Goal: Transaction & Acquisition: Obtain resource

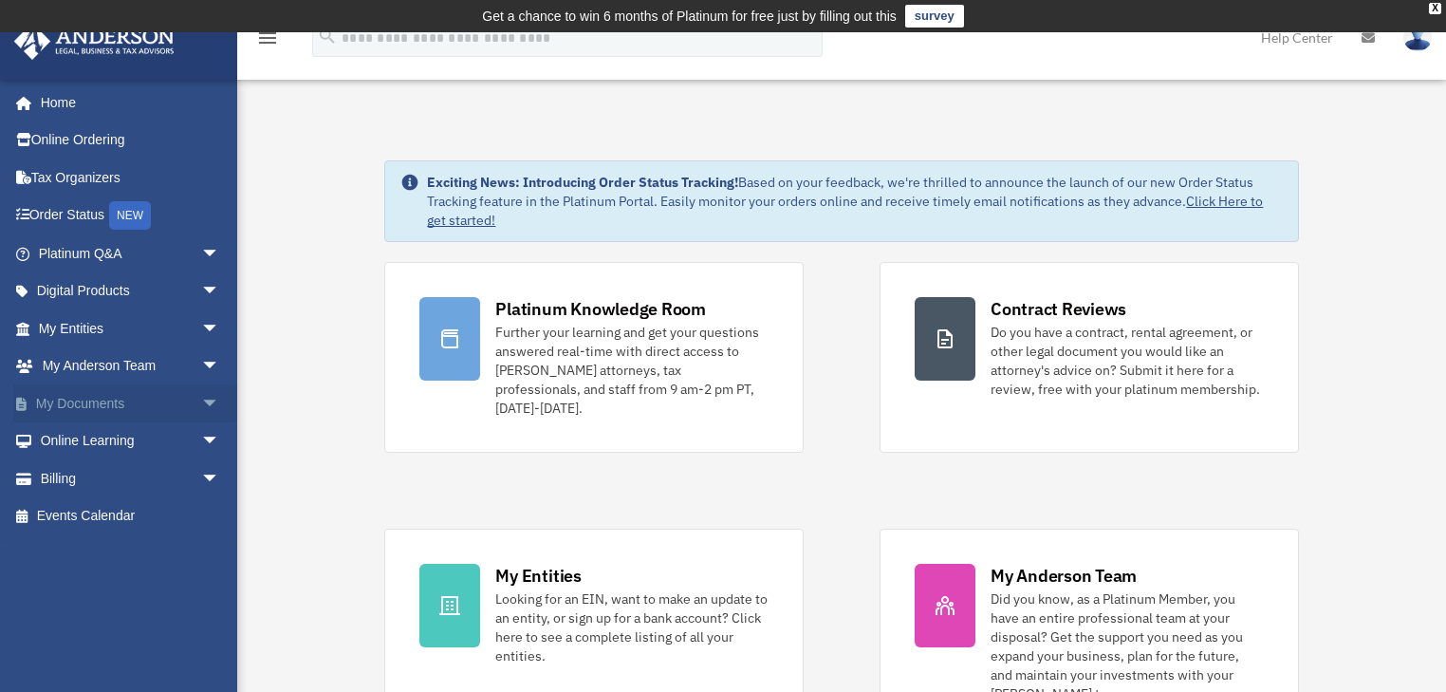
click at [201, 398] on span "arrow_drop_down" at bounding box center [220, 403] width 38 height 39
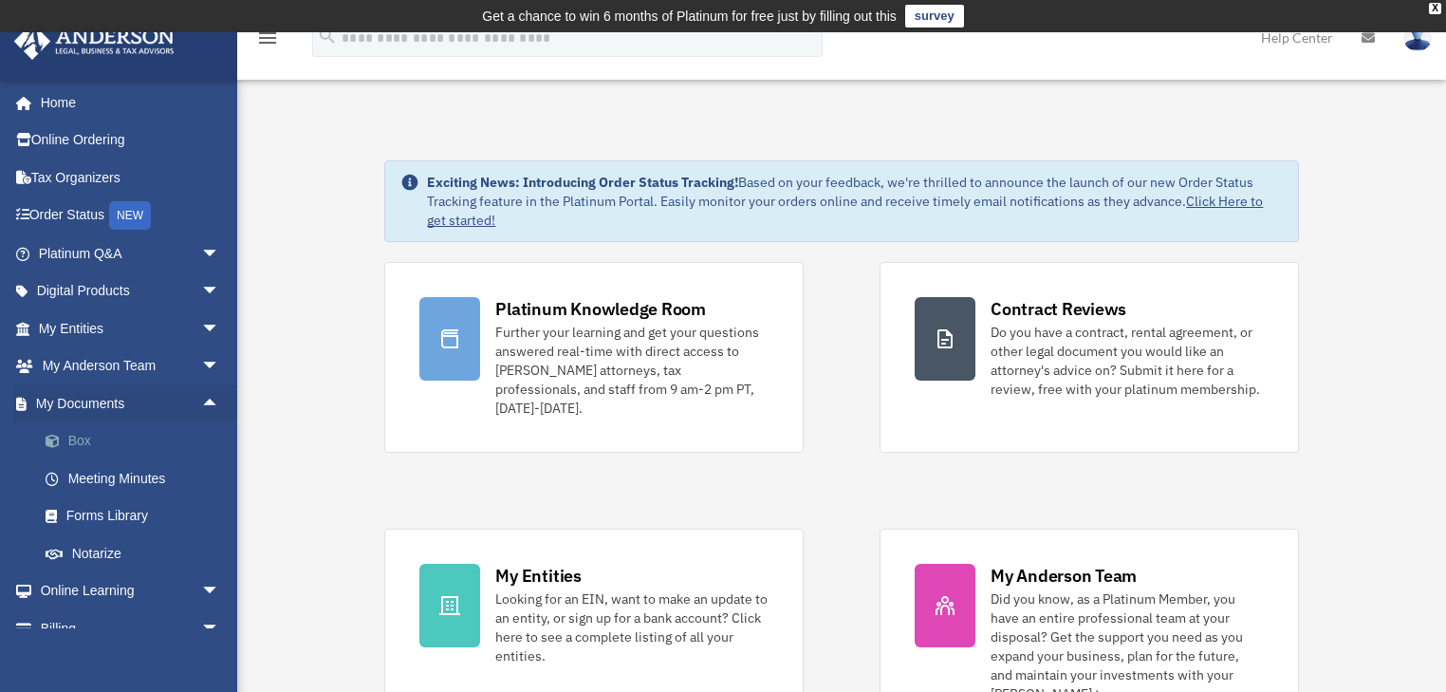
click at [82, 440] on link "Box" at bounding box center [138, 441] width 222 height 38
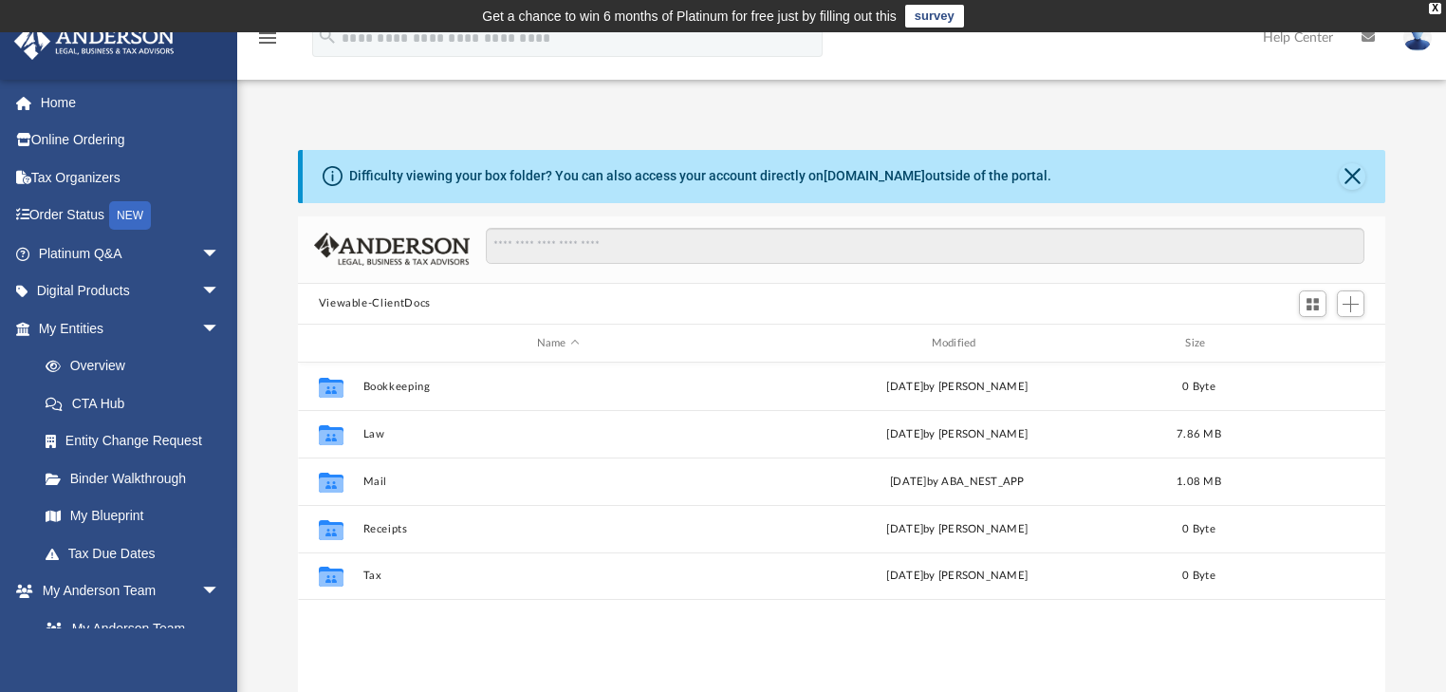
scroll to position [419, 1077]
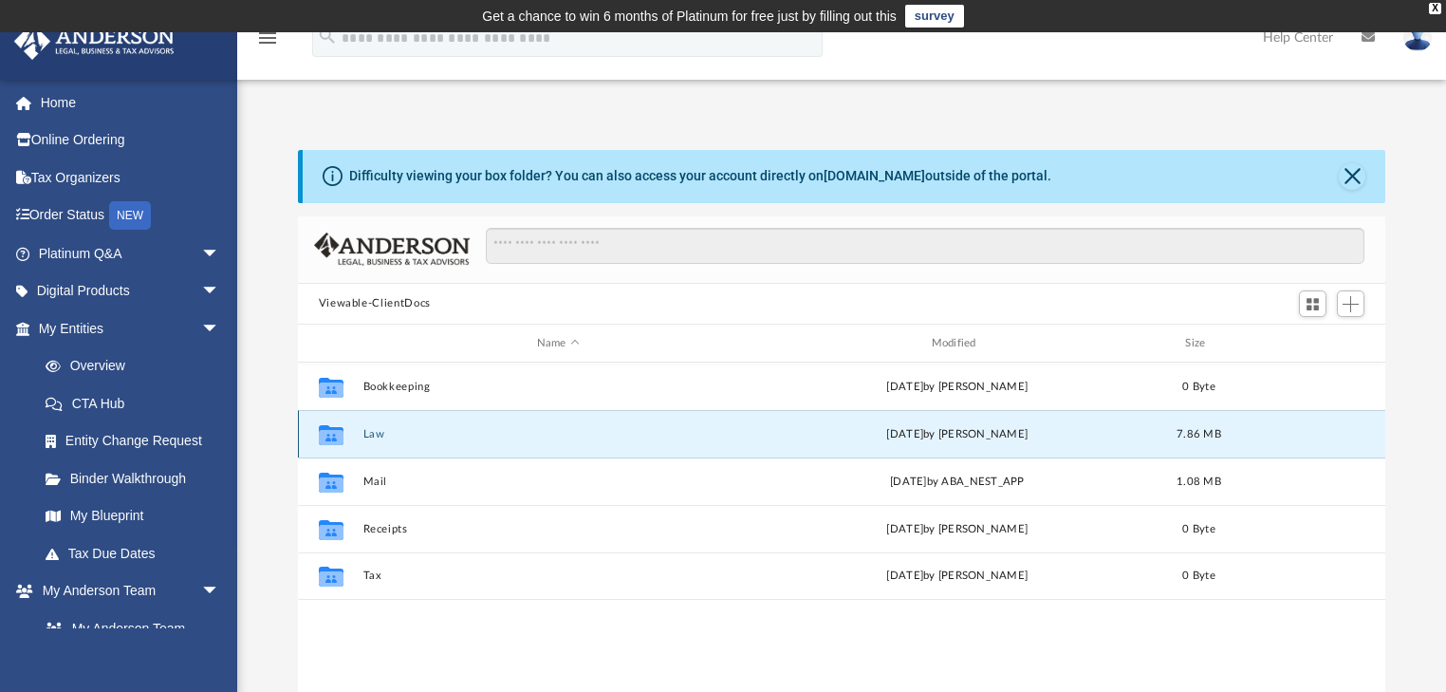
click at [385, 432] on button "Law" at bounding box center [558, 434] width 391 height 12
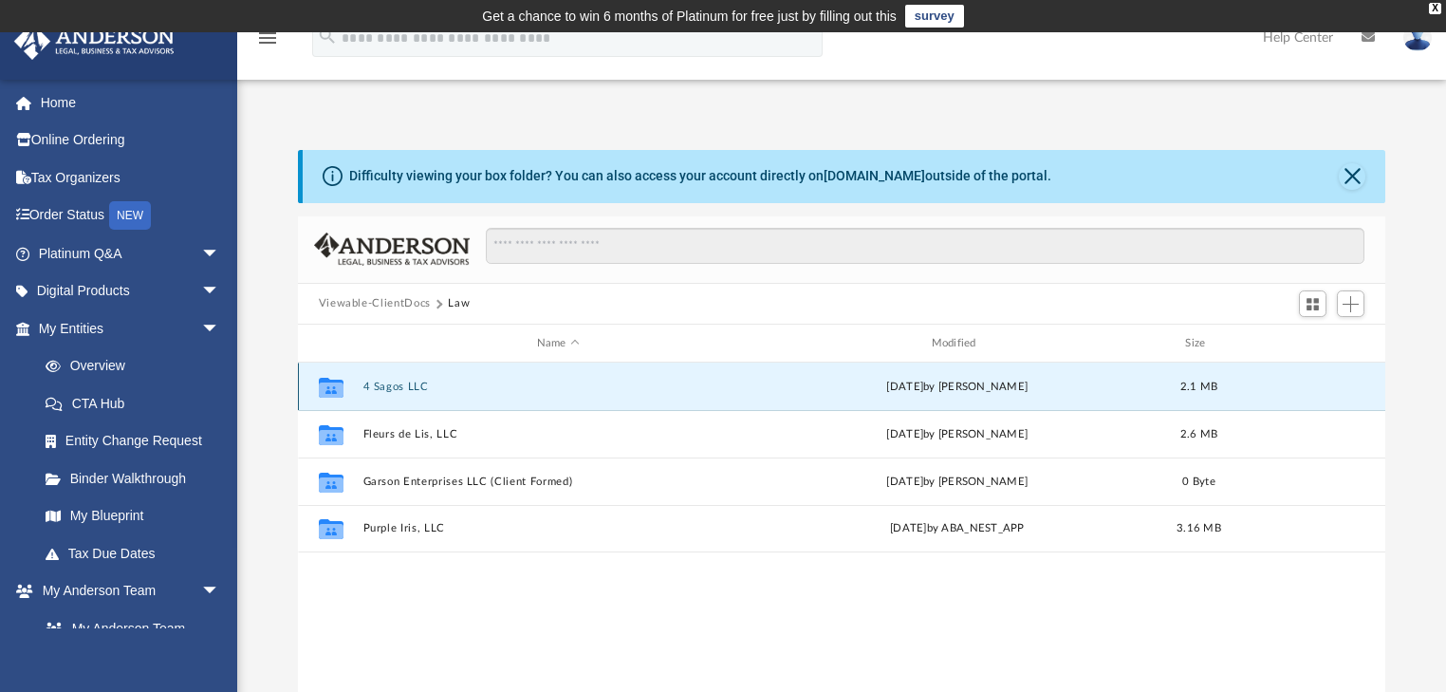
click at [402, 389] on button "4 Sagos LLC" at bounding box center [558, 387] width 391 height 12
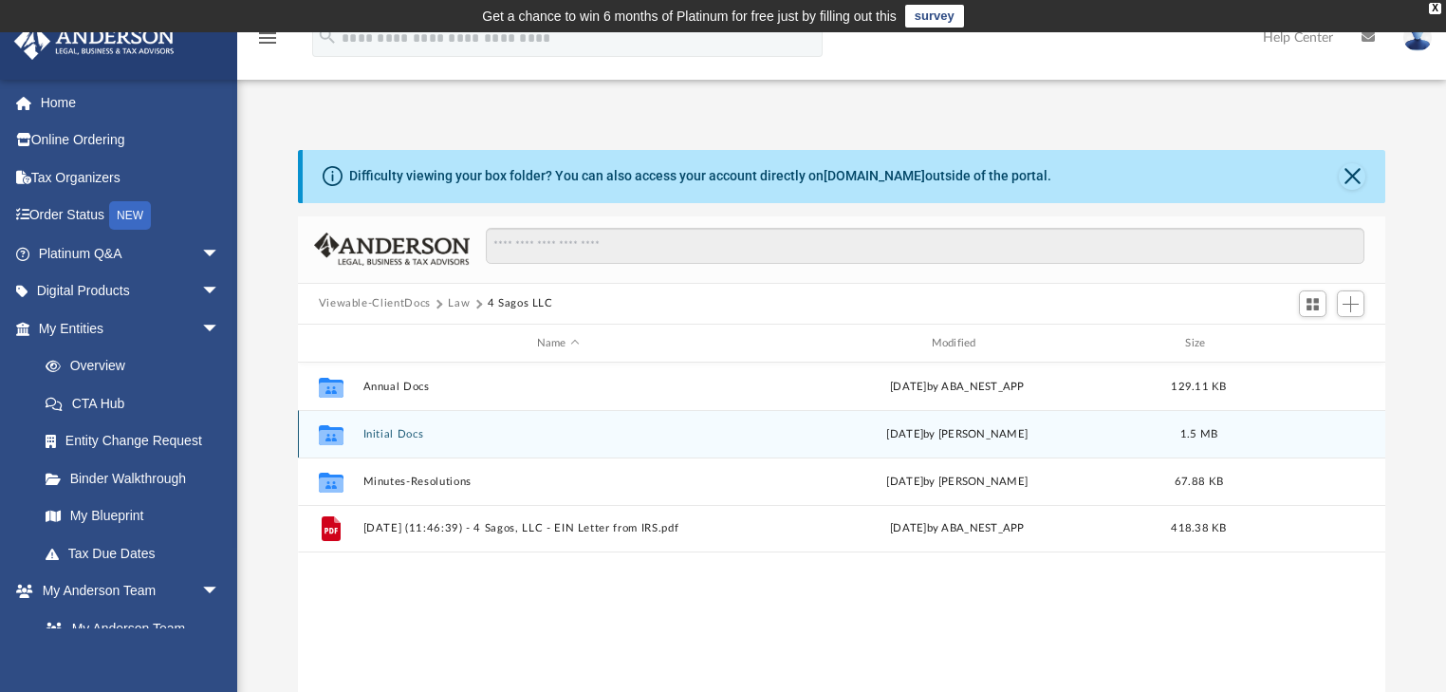
click at [405, 432] on button "Initial Docs" at bounding box center [558, 434] width 391 height 12
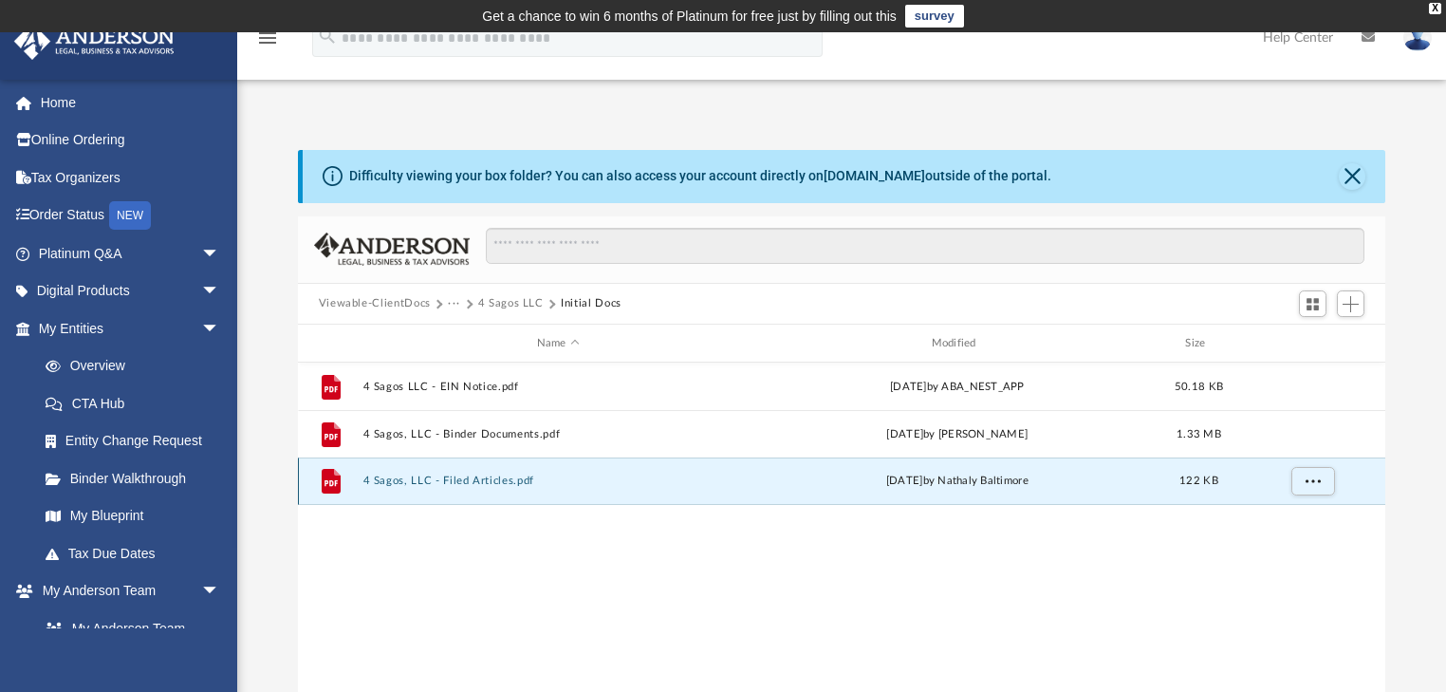
click at [456, 475] on button "4 Sagos, LLC - Filed Articles.pdf" at bounding box center [558, 481] width 391 height 12
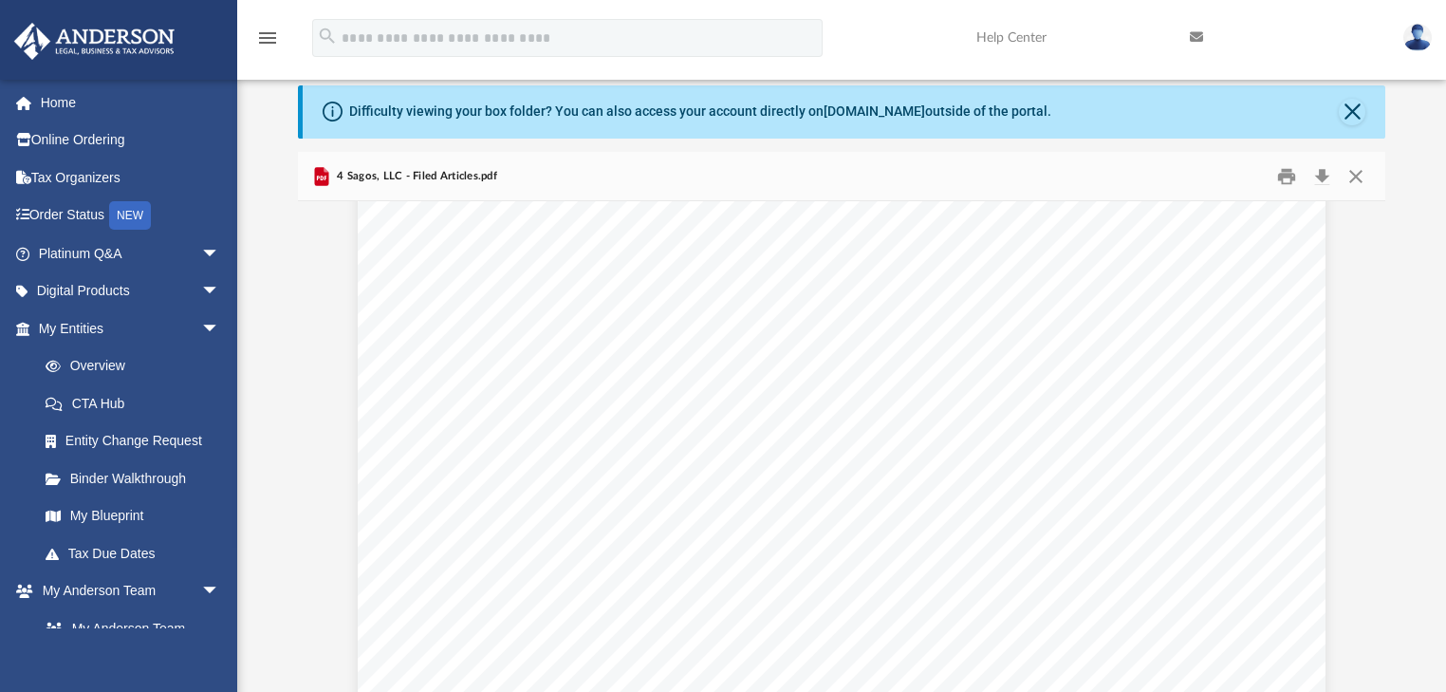
scroll to position [0, 0]
click at [1357, 182] on button "Close" at bounding box center [1356, 175] width 34 height 29
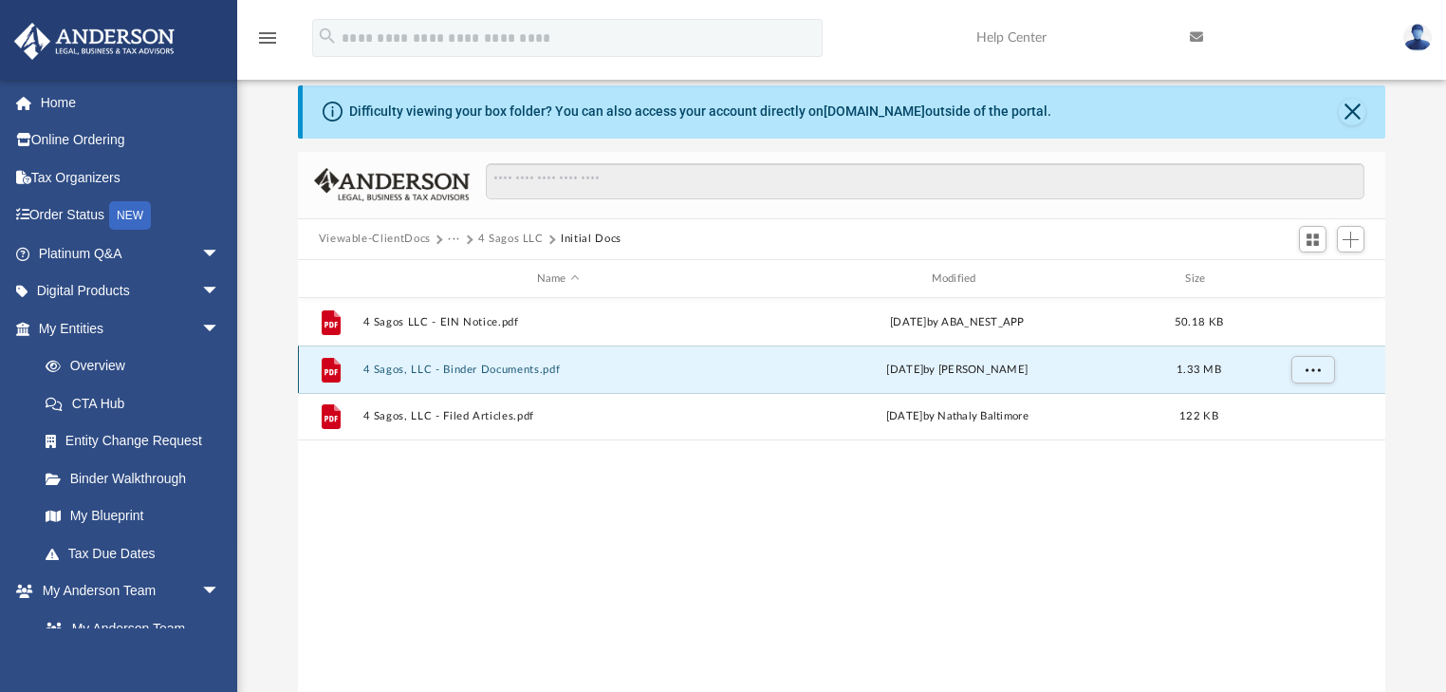
click at [523, 372] on button "4 Sagos, LLC - Binder Documents.pdf" at bounding box center [558, 369] width 391 height 12
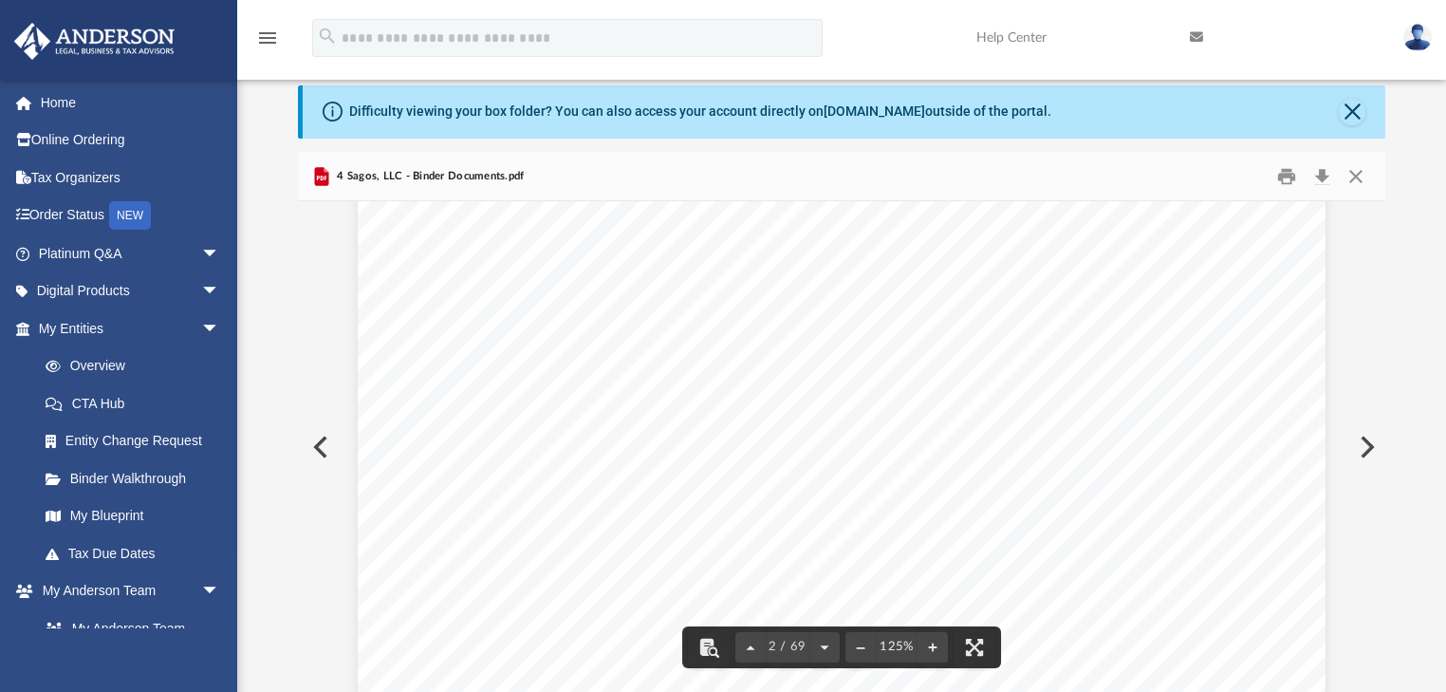
scroll to position [1585, 0]
click at [1317, 181] on button "Download" at bounding box center [1322, 175] width 34 height 29
click at [1354, 179] on button "Close" at bounding box center [1356, 175] width 34 height 29
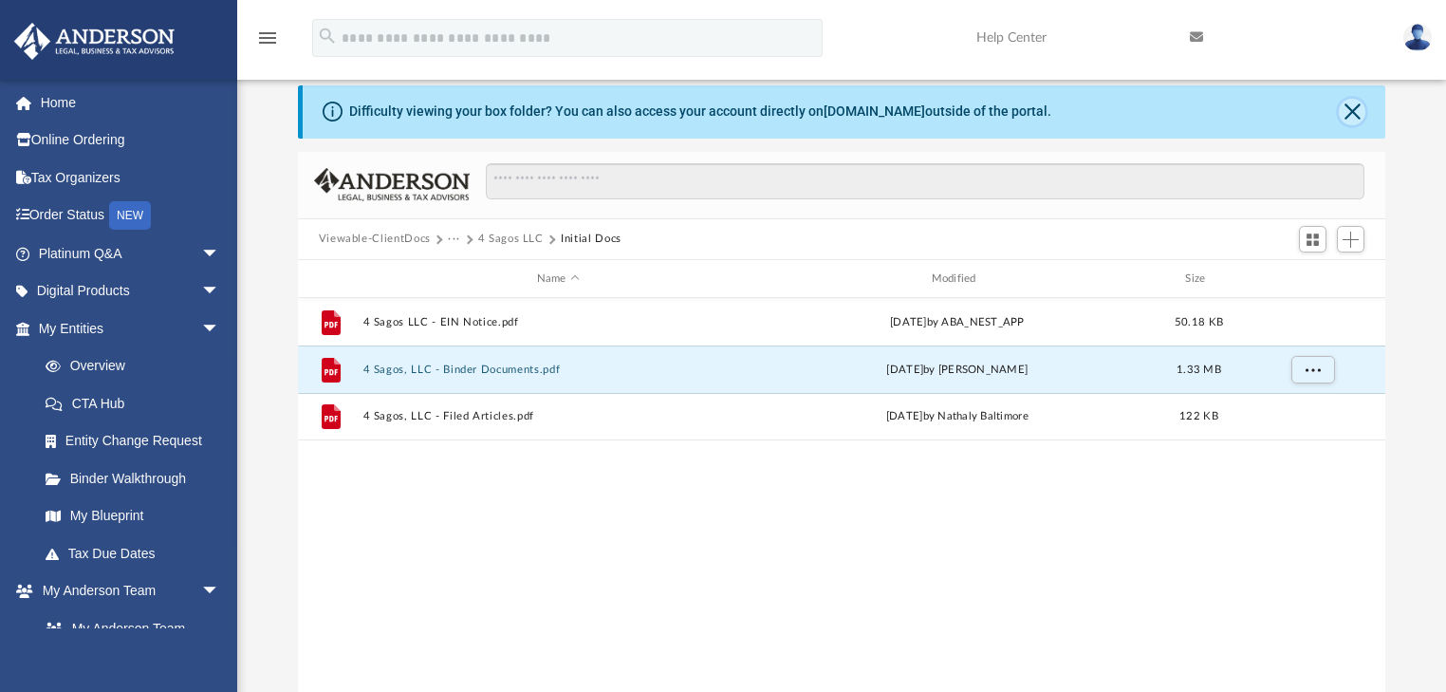
click at [1351, 120] on button "Close" at bounding box center [1352, 112] width 27 height 27
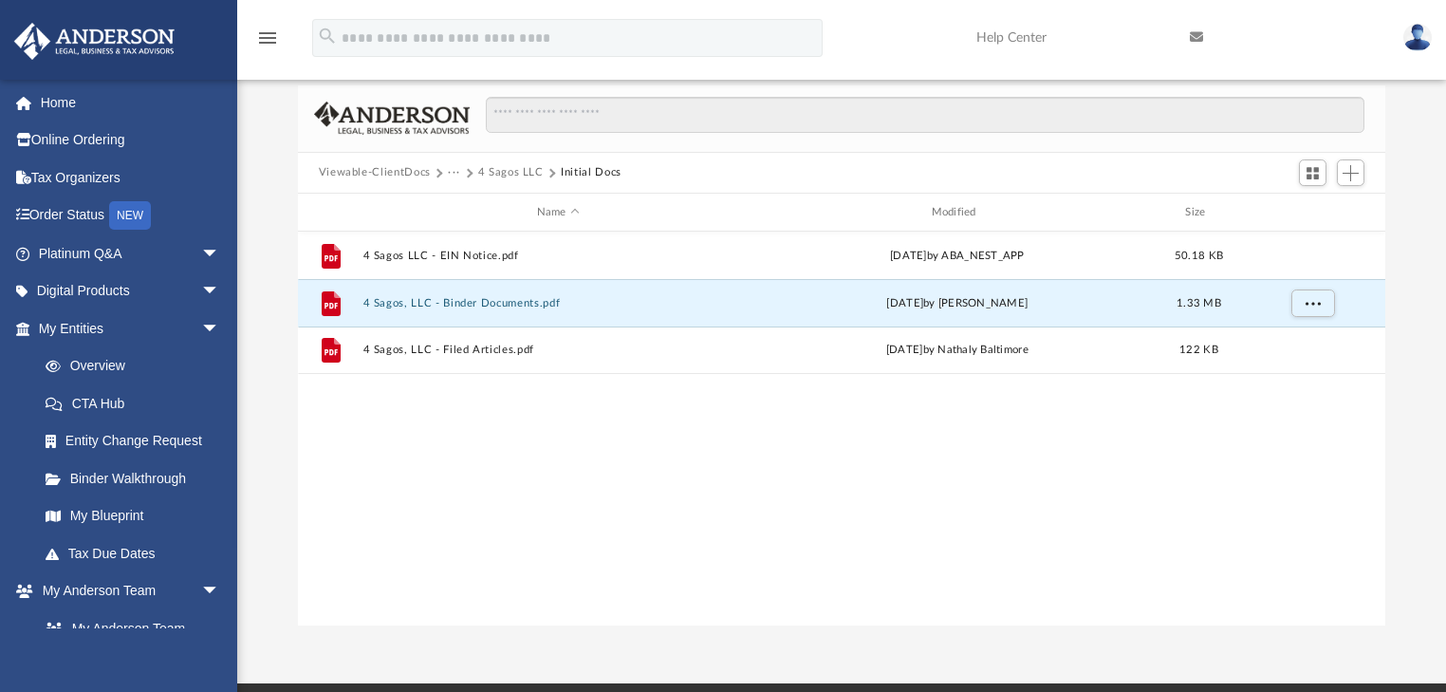
click at [397, 165] on button "Viewable-ClientDocs" at bounding box center [375, 172] width 112 height 17
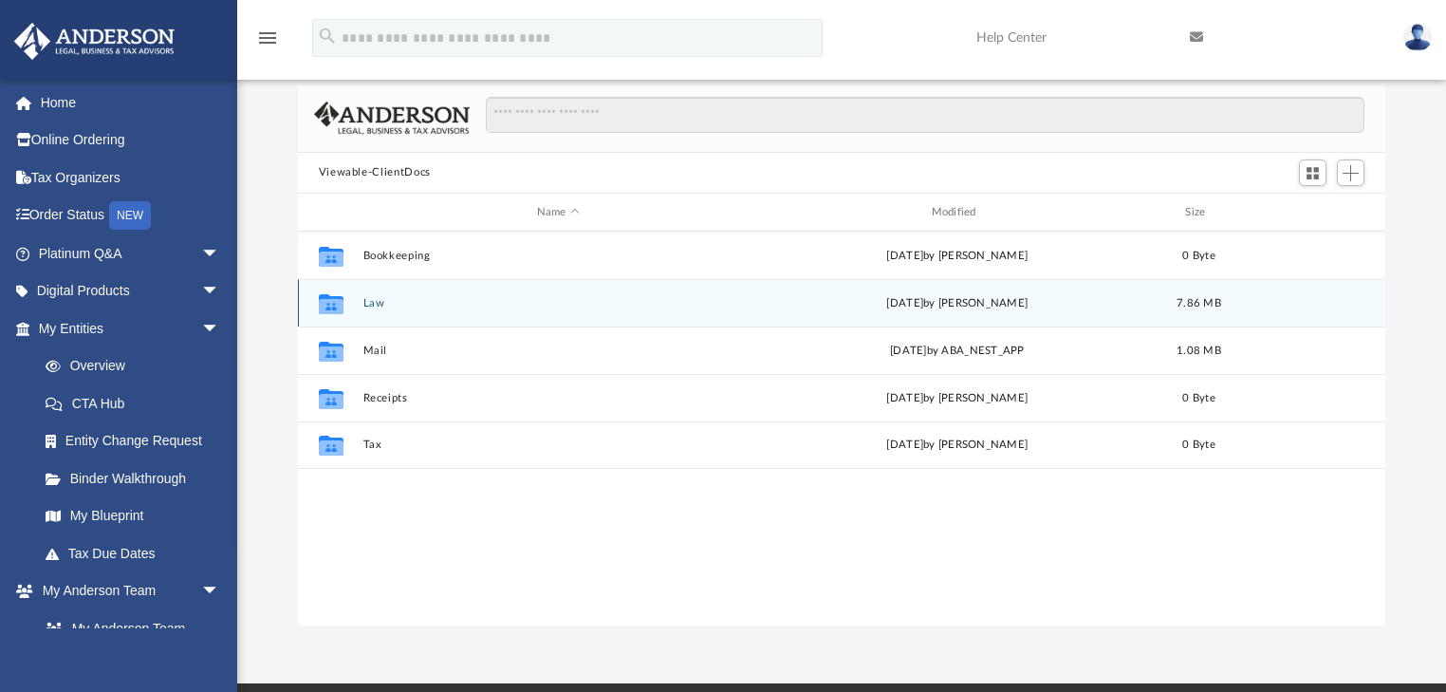
click at [387, 309] on div "Collaborated Folder Law [DATE] by [PERSON_NAME] 7.86 MB" at bounding box center [842, 302] width 1089 height 47
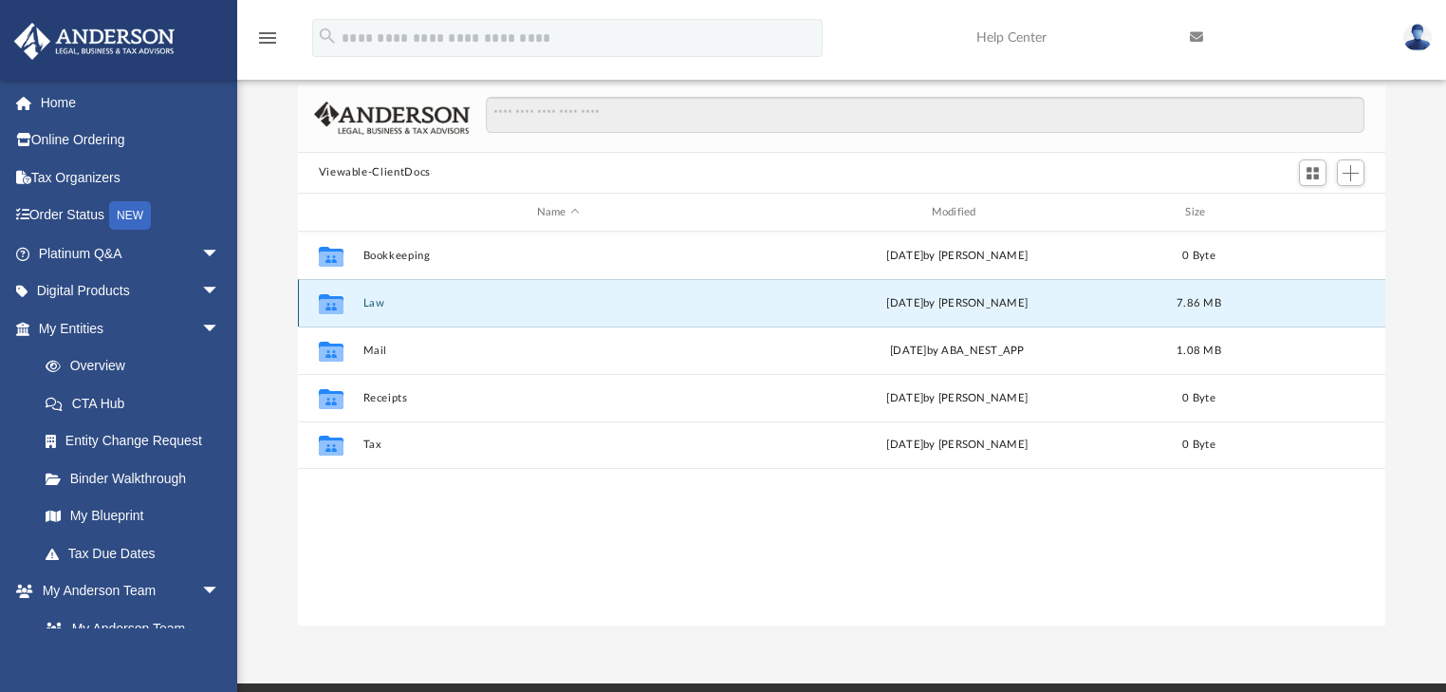
click at [414, 304] on button "Law" at bounding box center [558, 303] width 391 height 12
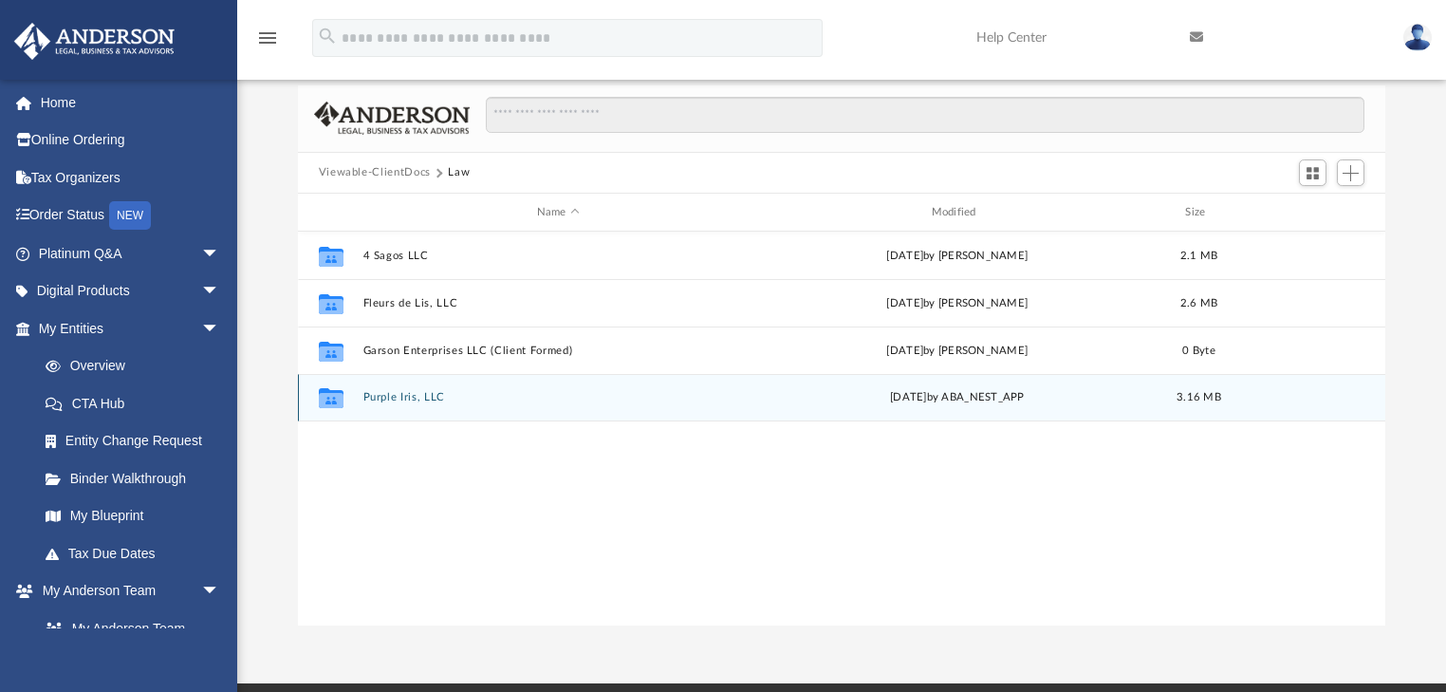
click at [420, 395] on button "Purple Iris, LLC" at bounding box center [558, 398] width 391 height 12
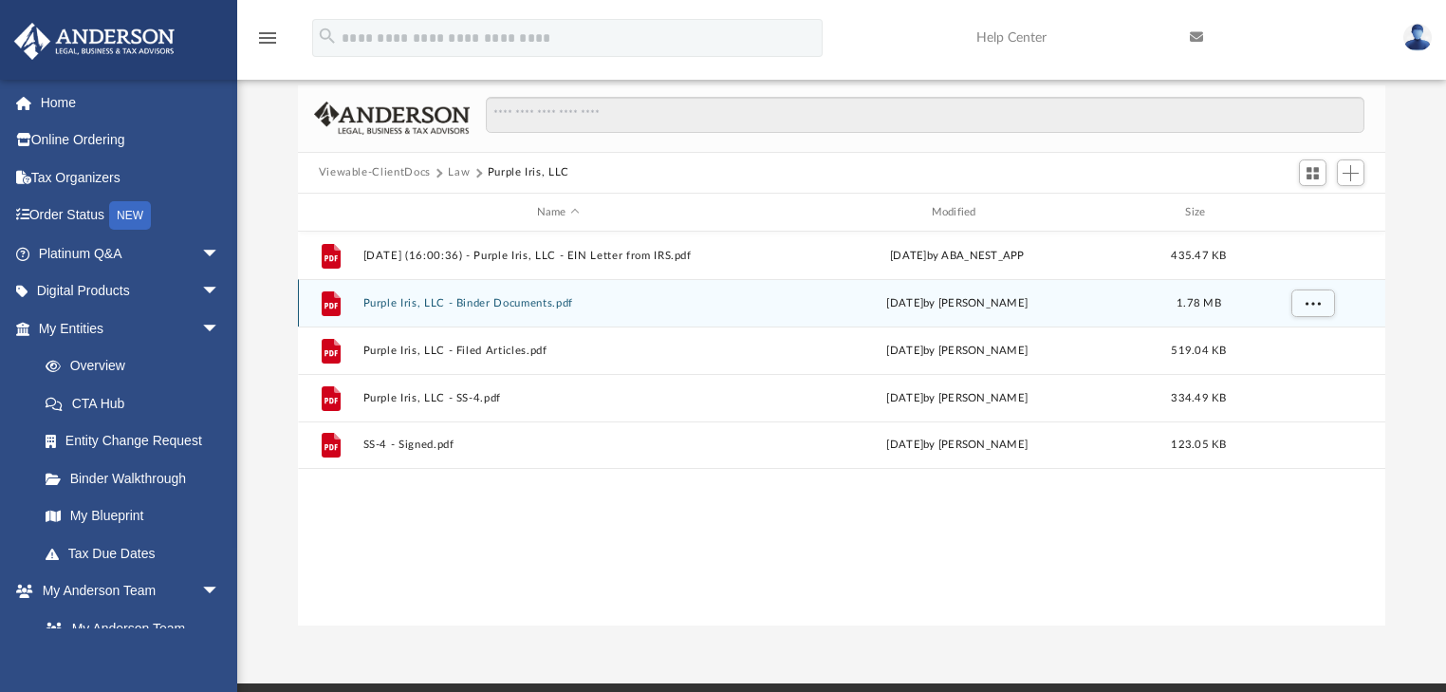
click at [547, 303] on button "Purple Iris, LLC - Binder Documents.pdf" at bounding box center [558, 303] width 391 height 12
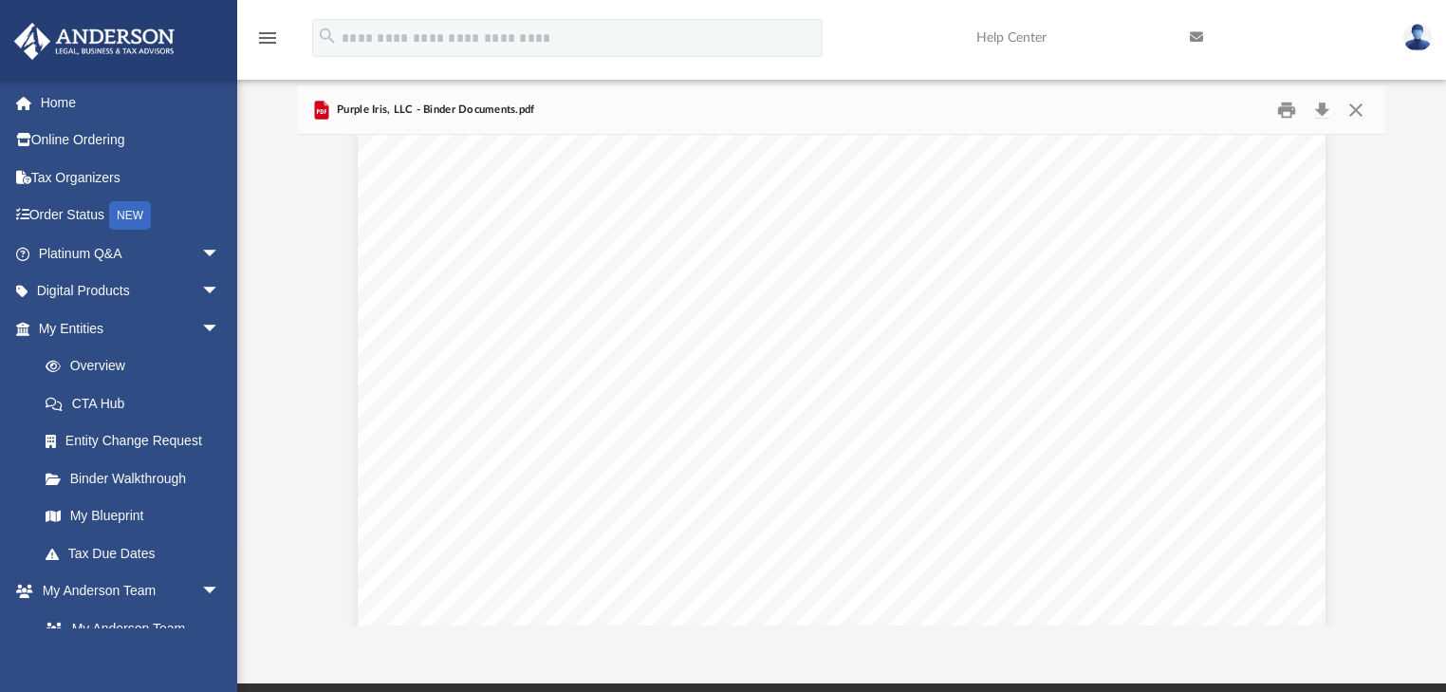
scroll to position [1518, 0]
